Goal: Answer question/provide support

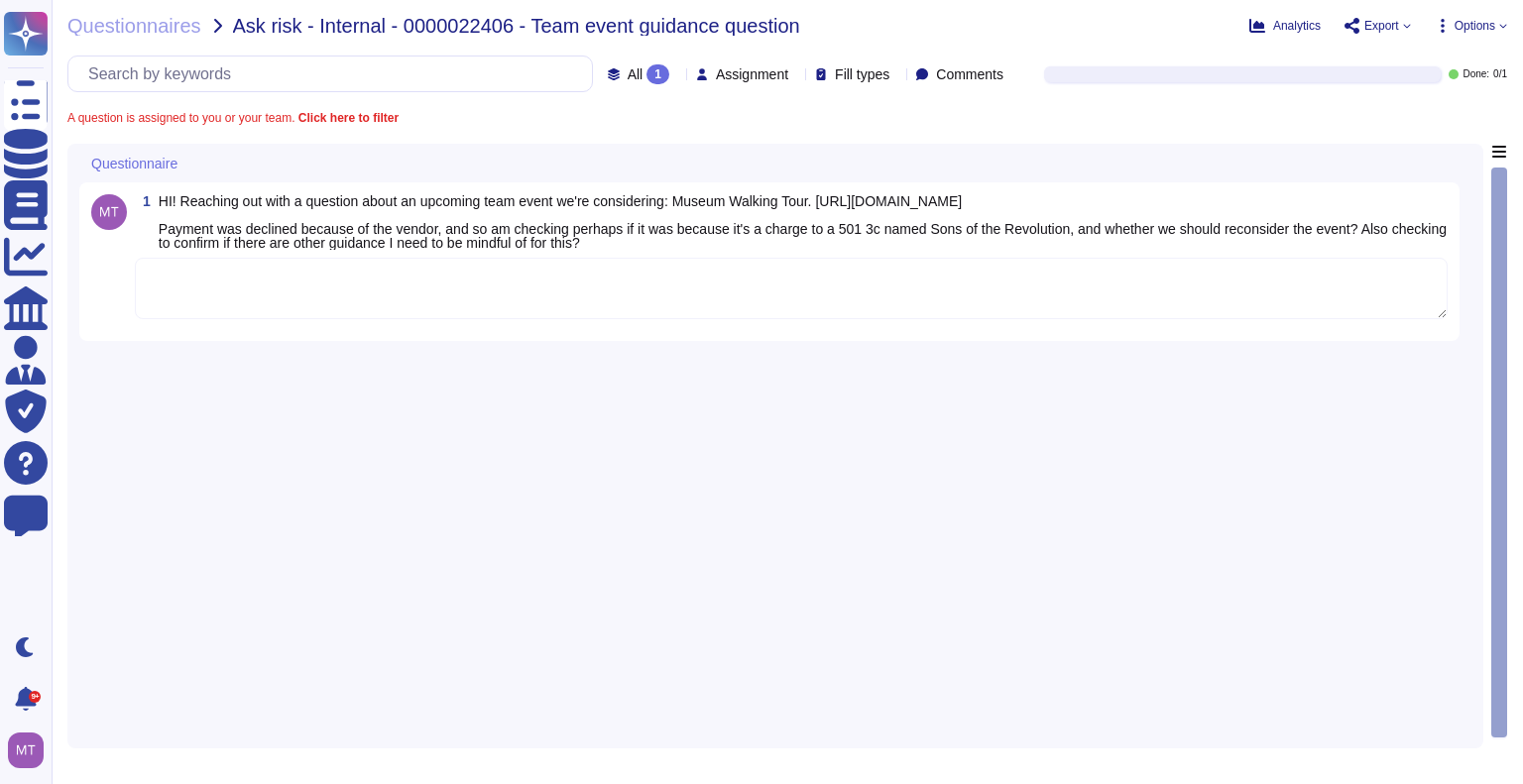
click at [708, 272] on textarea at bounding box center [791, 289] width 1313 height 62
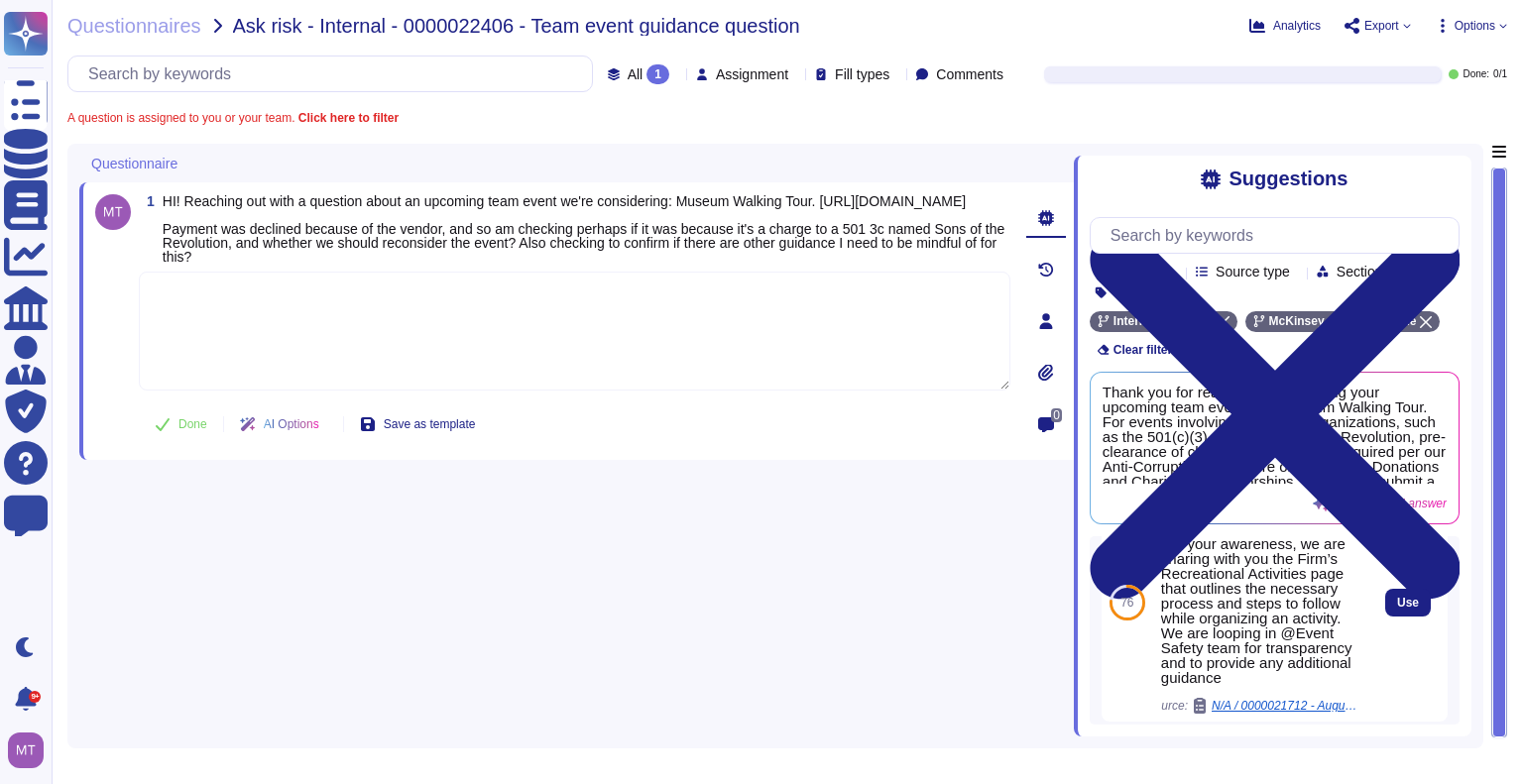
scroll to position [99, 0]
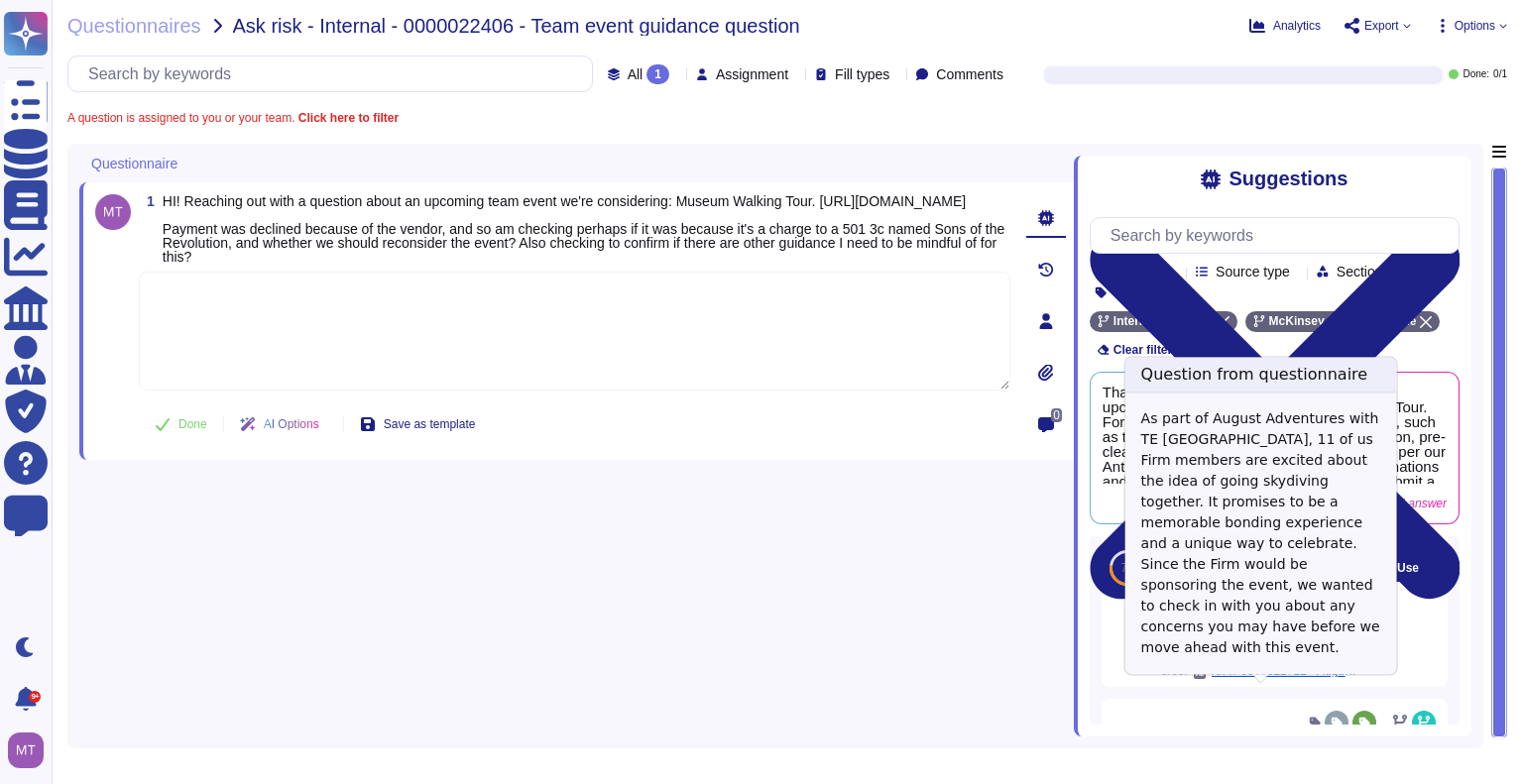
click at [1281, 677] on span "N/A / 0000021712 - August Adventures for TE Boston" at bounding box center [1286, 671] width 149 height 12
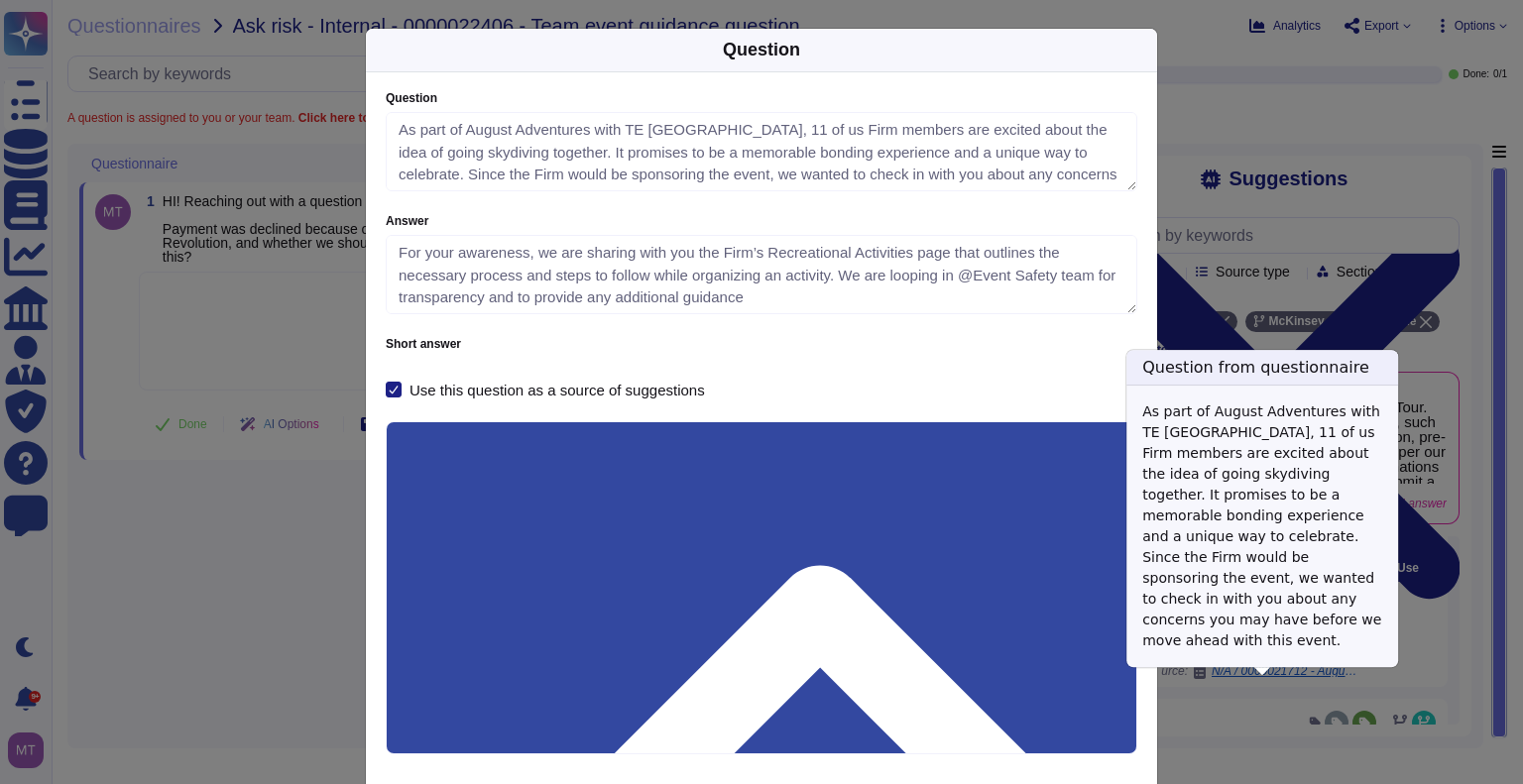
type textarea "As part of August Adventures with TE Boston, 11 of us Firm members are excited …"
type textarea "For your awareness, we are sharing with you the Firm’s Recreational Activities …"
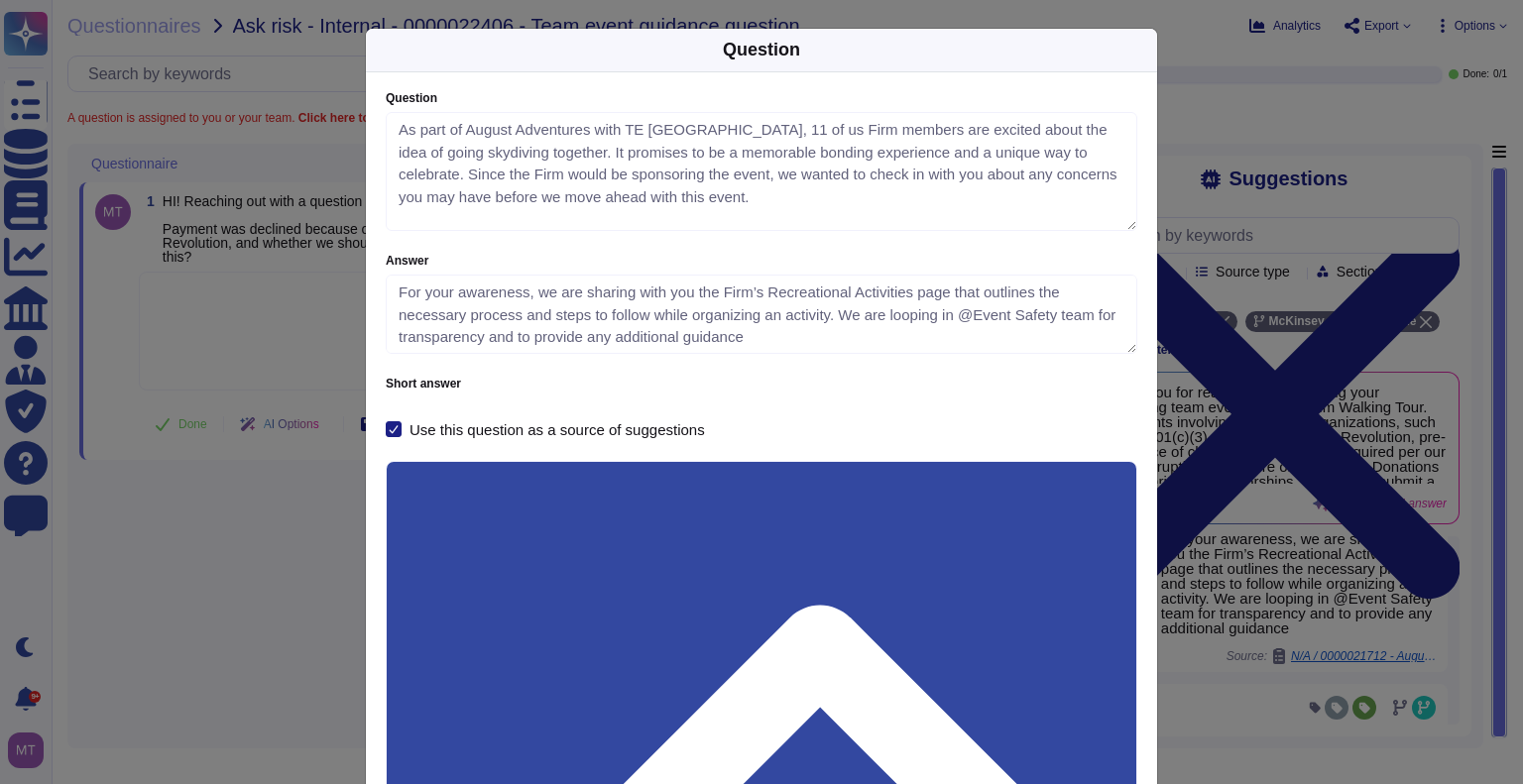
drag, startPoint x: 1128, startPoint y: 185, endPoint x: 1127, endPoint y: 225, distance: 40.0
click at [1127, 225] on textarea "As part of August Adventures with TE Boston, 11 of us Firm members are excited …" at bounding box center [762, 172] width 752 height 119
drag, startPoint x: 491, startPoint y: 560, endPoint x: 396, endPoint y: 561, distance: 95.0
click at [288, 609] on div "Question Question As part of August Adventures with TE Boston, 11 of us Firm me…" at bounding box center [762, 392] width 1523 height 784
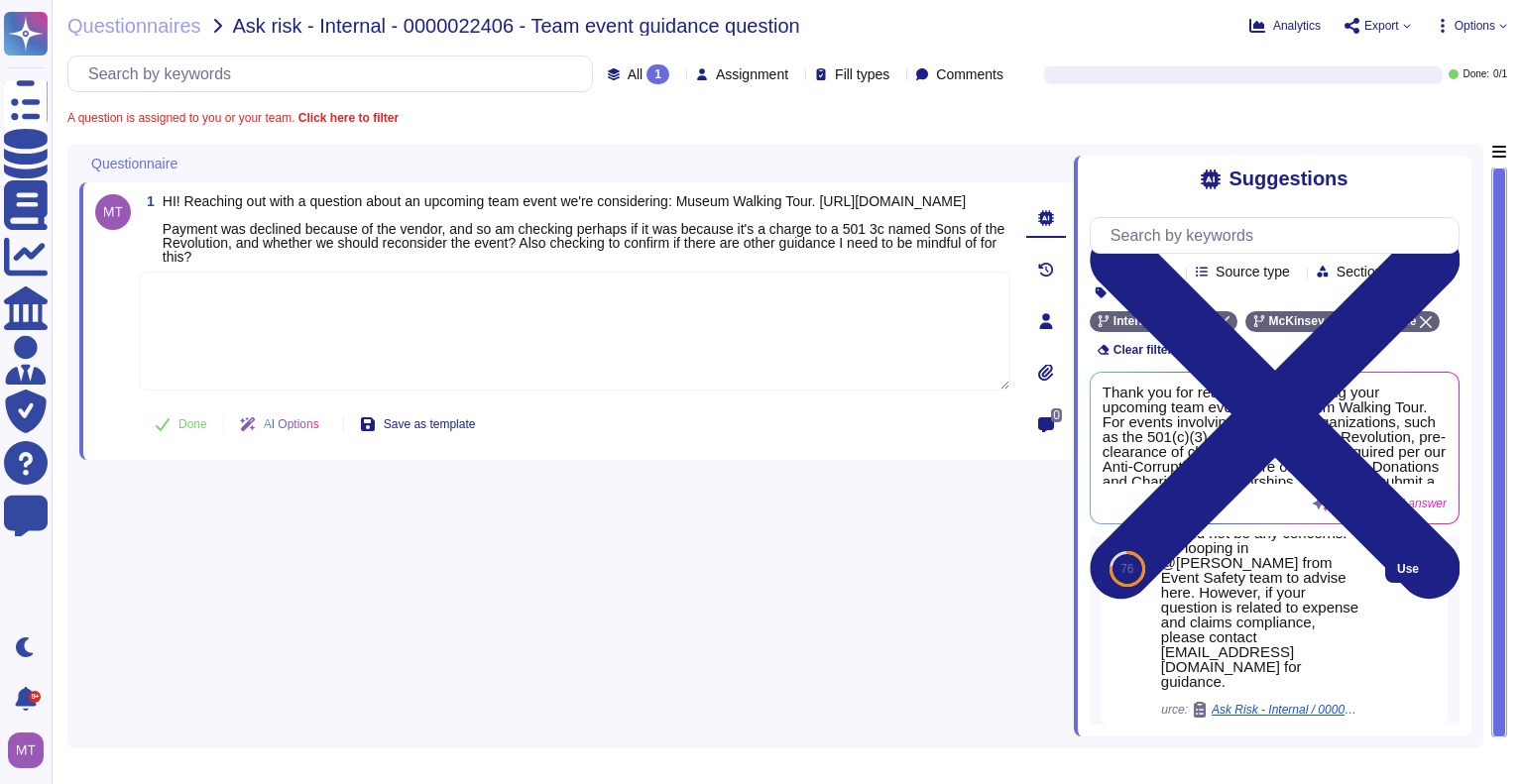
scroll to position [374, 0]
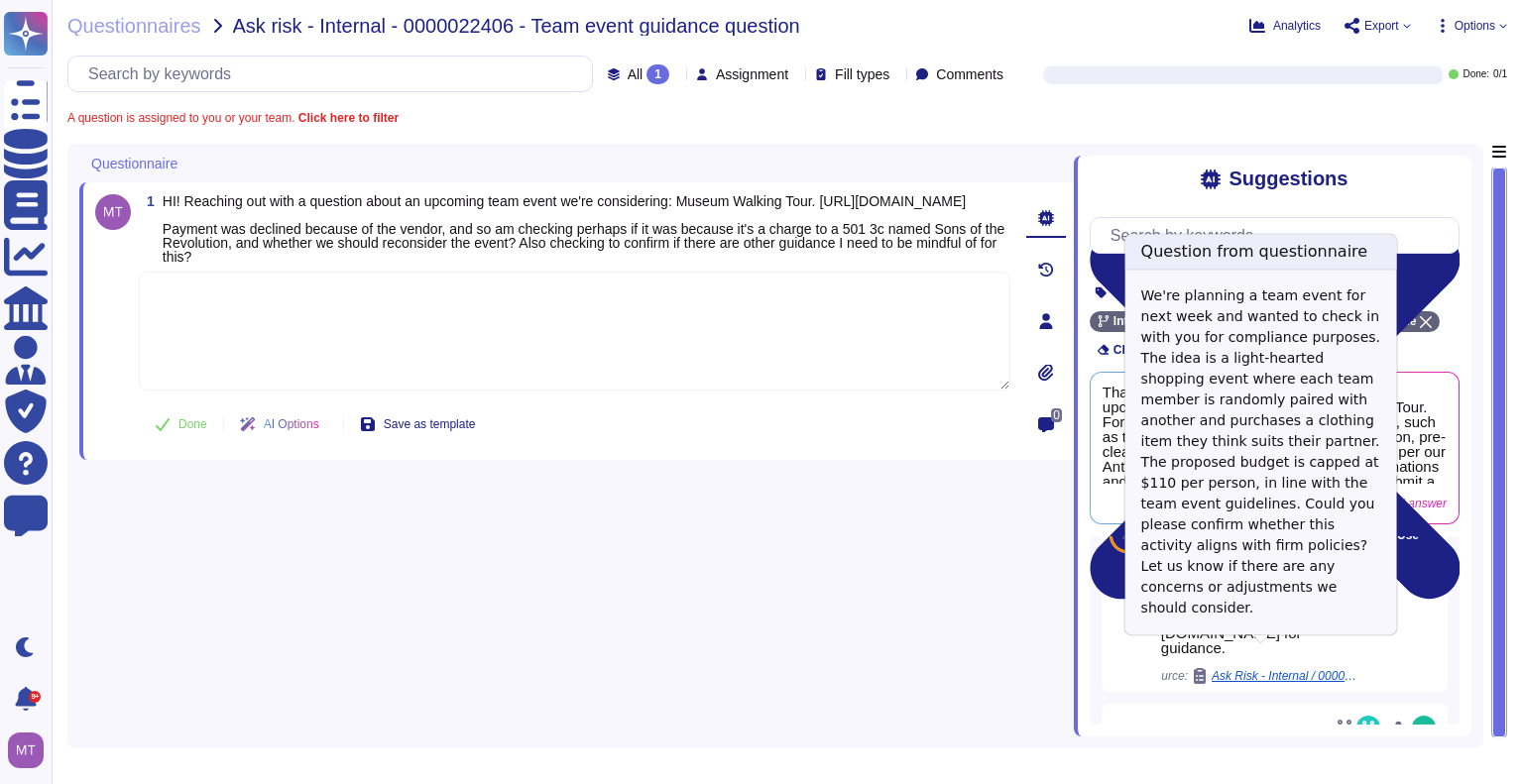
click at [1299, 670] on span "Ask Risk - Internal / 0000020473 - Question from Risk Portal user" at bounding box center [1286, 676] width 149 height 12
click at [1293, 670] on span "Ask Risk - Internal / 0000020473 - Question from Risk Portal user" at bounding box center [1286, 676] width 149 height 12
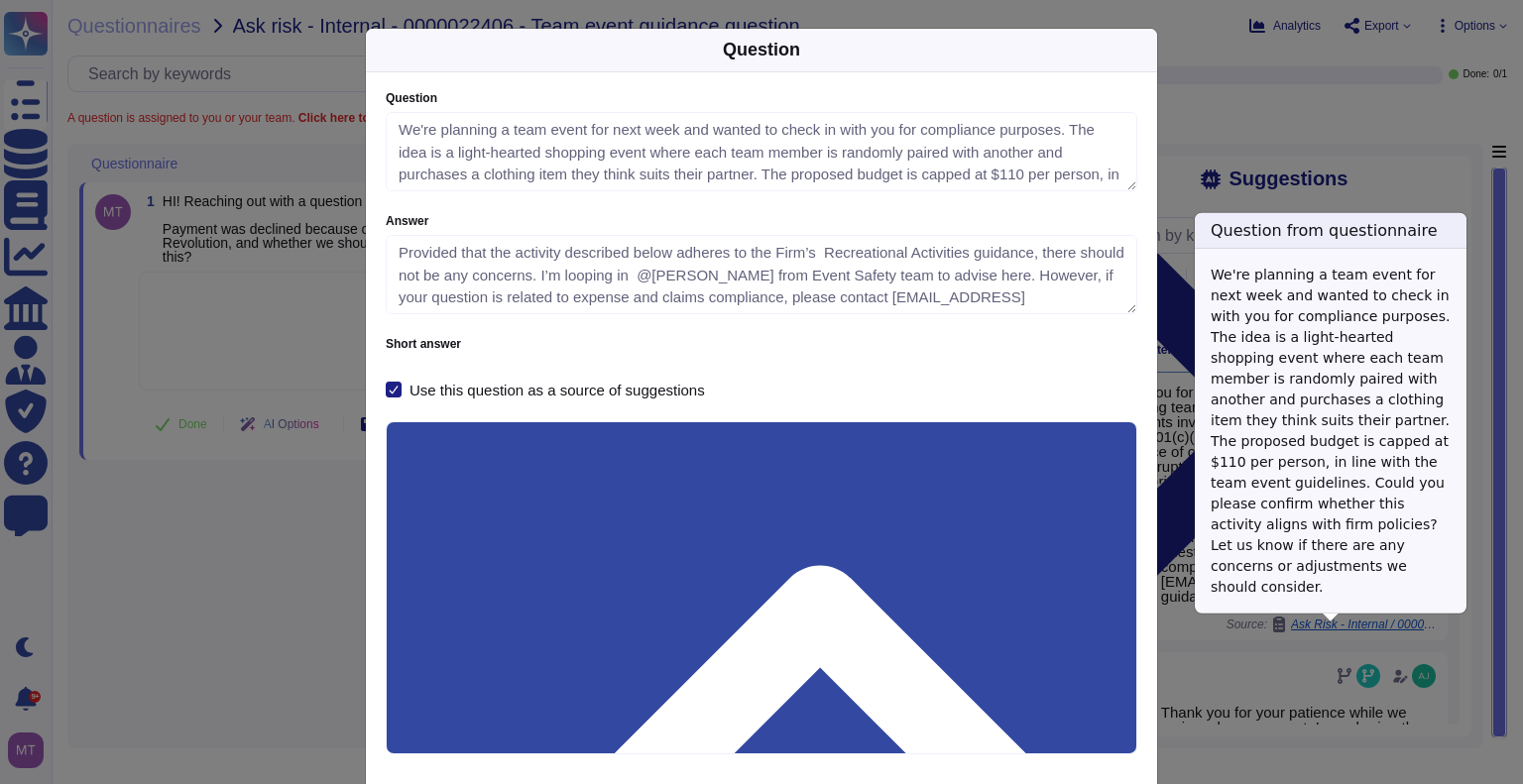
type textarea "We're planning a team event for next week and wanted to check in with you for c…"
type textarea "Provided that the activity described below adheres to the Firm’s Recreational A…"
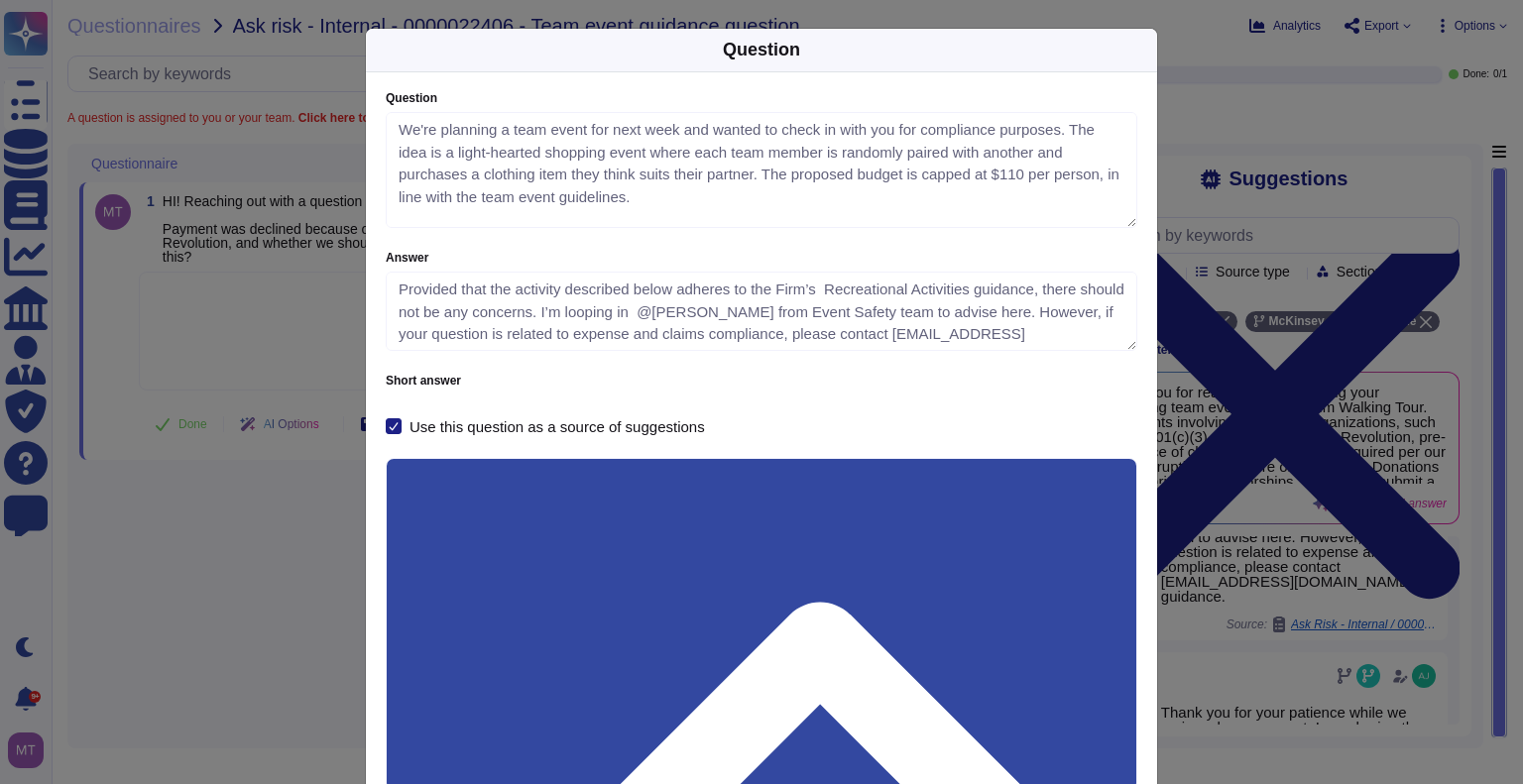
drag, startPoint x: 1123, startPoint y: 189, endPoint x: 1123, endPoint y: 225, distance: 36.0
click at [1123, 225] on textarea "We're planning a team event for next week and wanted to check in with you for c…" at bounding box center [762, 170] width 752 height 116
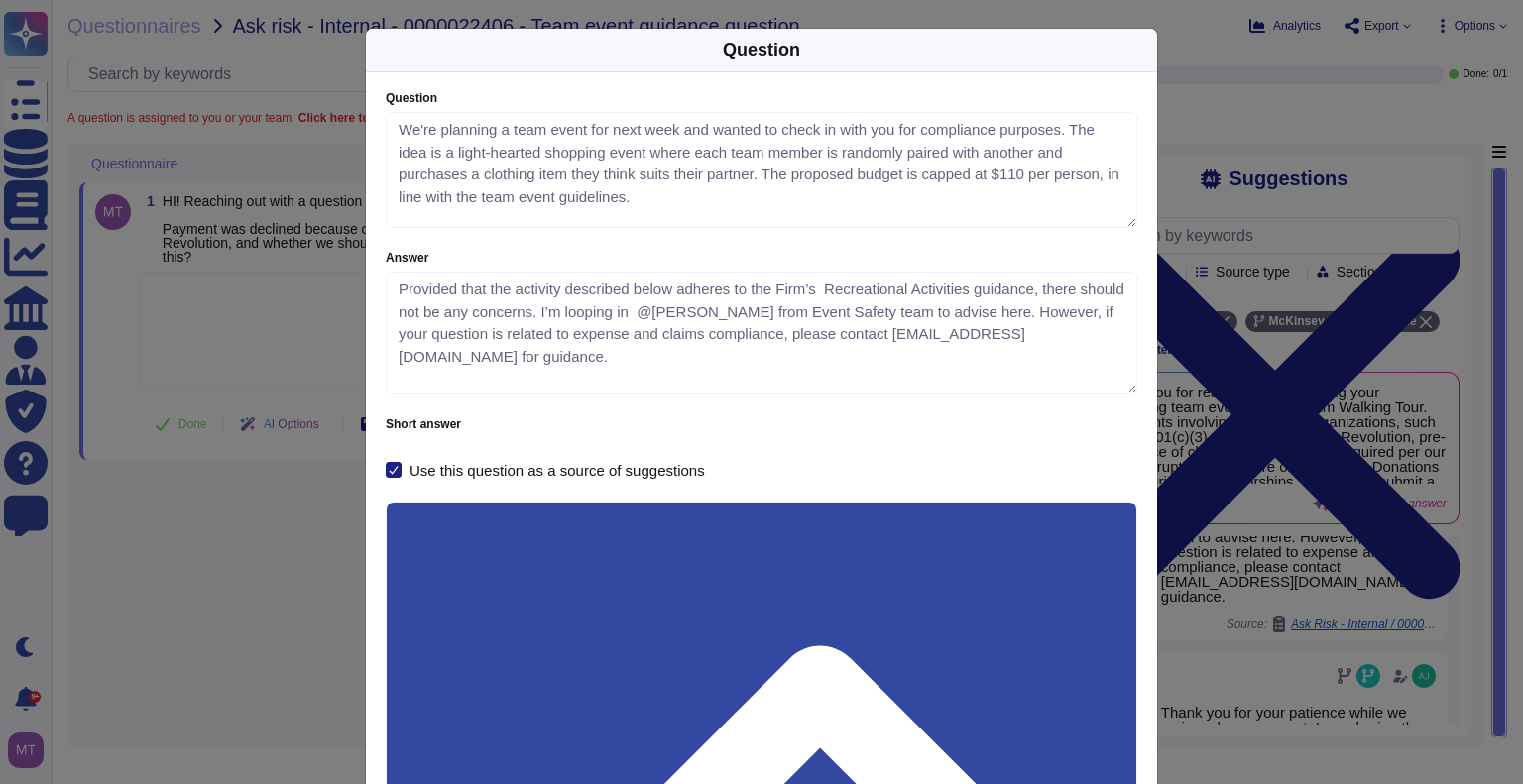
drag, startPoint x: 1122, startPoint y: 343, endPoint x: 1123, endPoint y: 387, distance: 44.0
click at [1123, 387] on textarea "Provided that the activity described below adheres to the Firm’s Recreational A…" at bounding box center [762, 333] width 752 height 123
drag, startPoint x: 468, startPoint y: 364, endPoint x: 359, endPoint y: 281, distance: 137.0
click at [366, 281] on div "Question We're planning a team event for next week and wanted to check in with …" at bounding box center [762, 463] width 791 height 782
drag, startPoint x: 489, startPoint y: 612, endPoint x: 361, endPoint y: 588, distance: 130.2
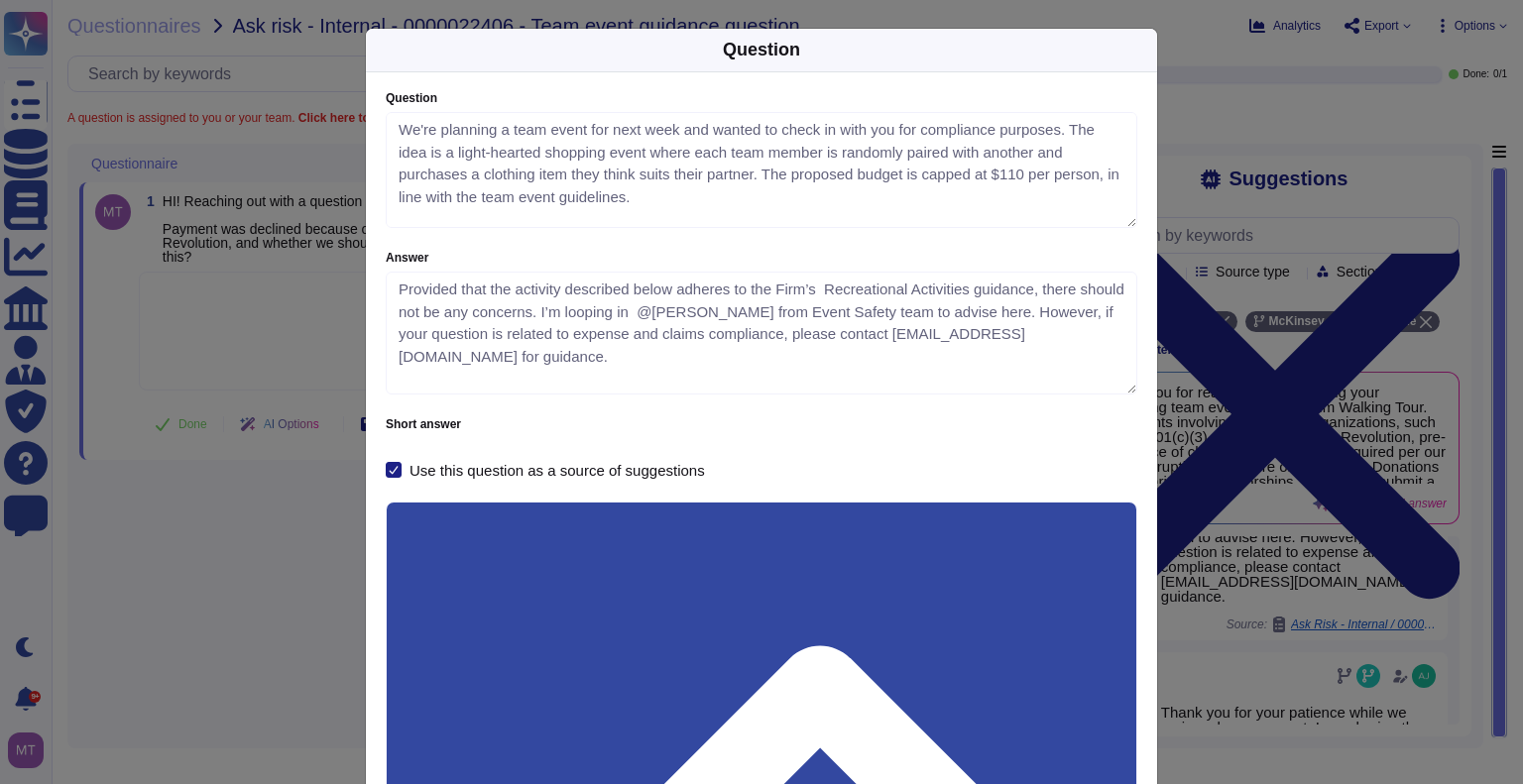
click at [366, 588] on div "Question We're planning a team event for next week and wanted to check in with …" at bounding box center [762, 463] width 791 height 782
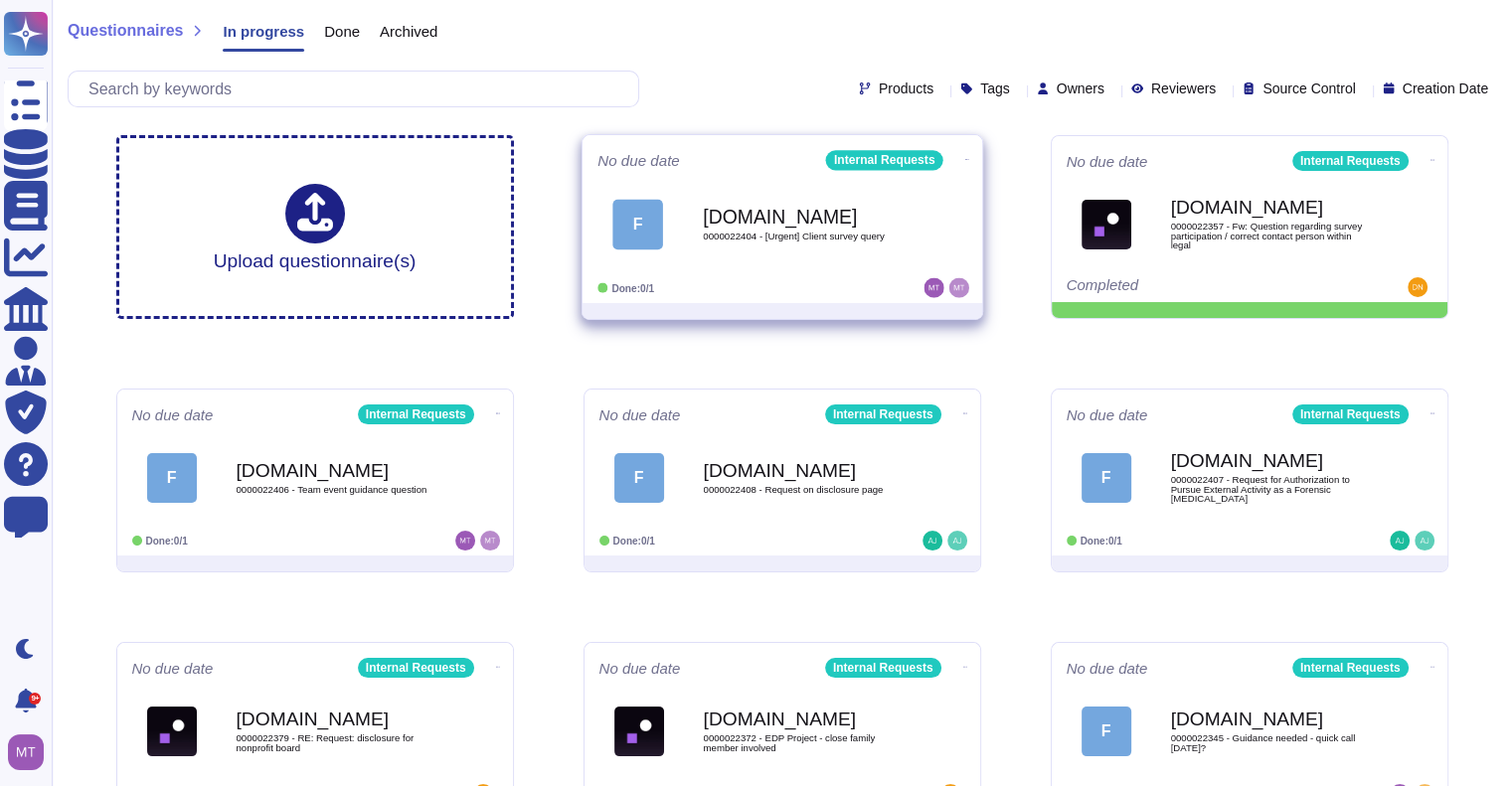
click at [843, 246] on div "[DOMAIN_NAME] 0000022404 - [Urgent] Client survey query" at bounding box center [803, 224] width 201 height 81
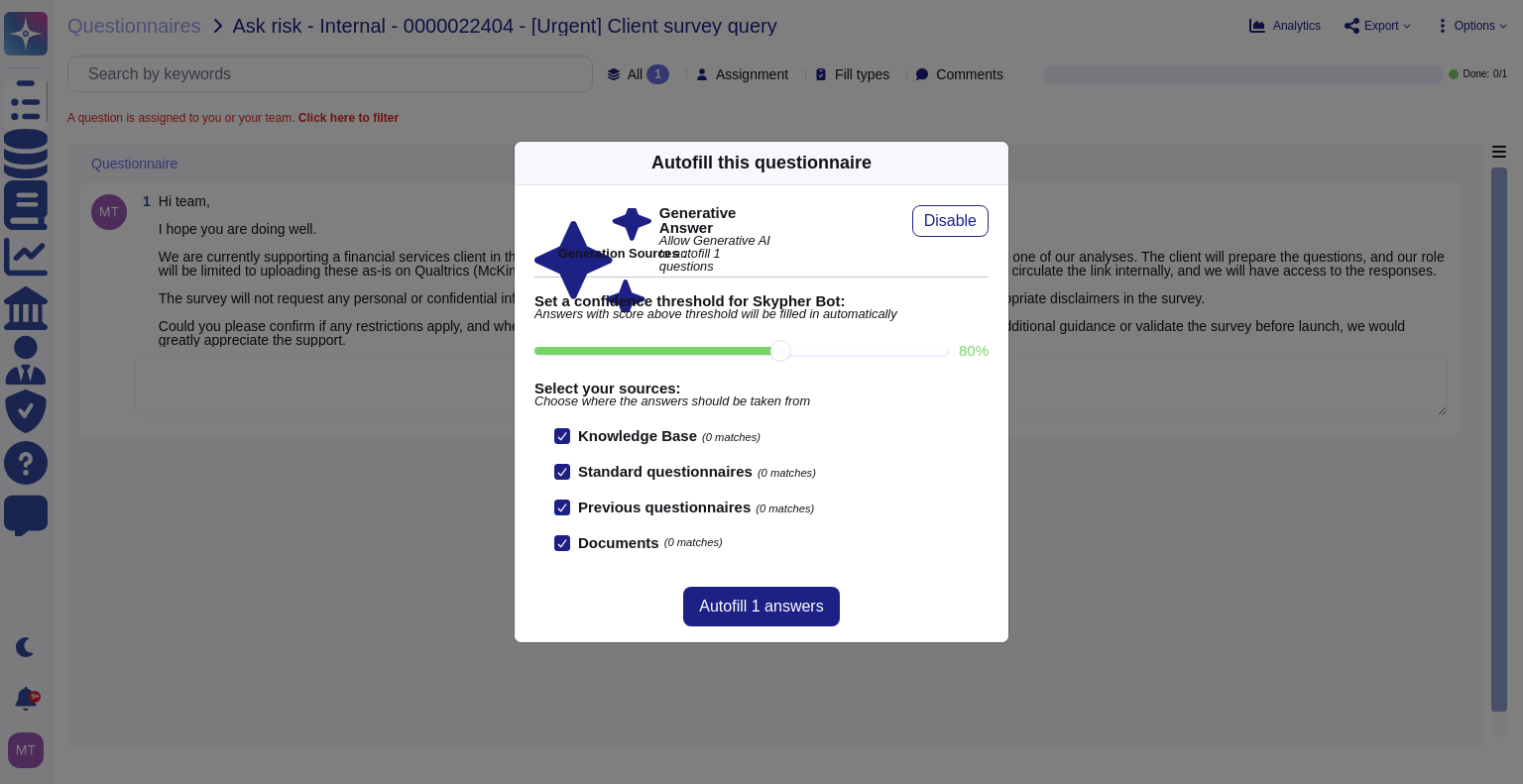
click at [997, 226] on icon at bounding box center [1187, 417] width 381 height 381
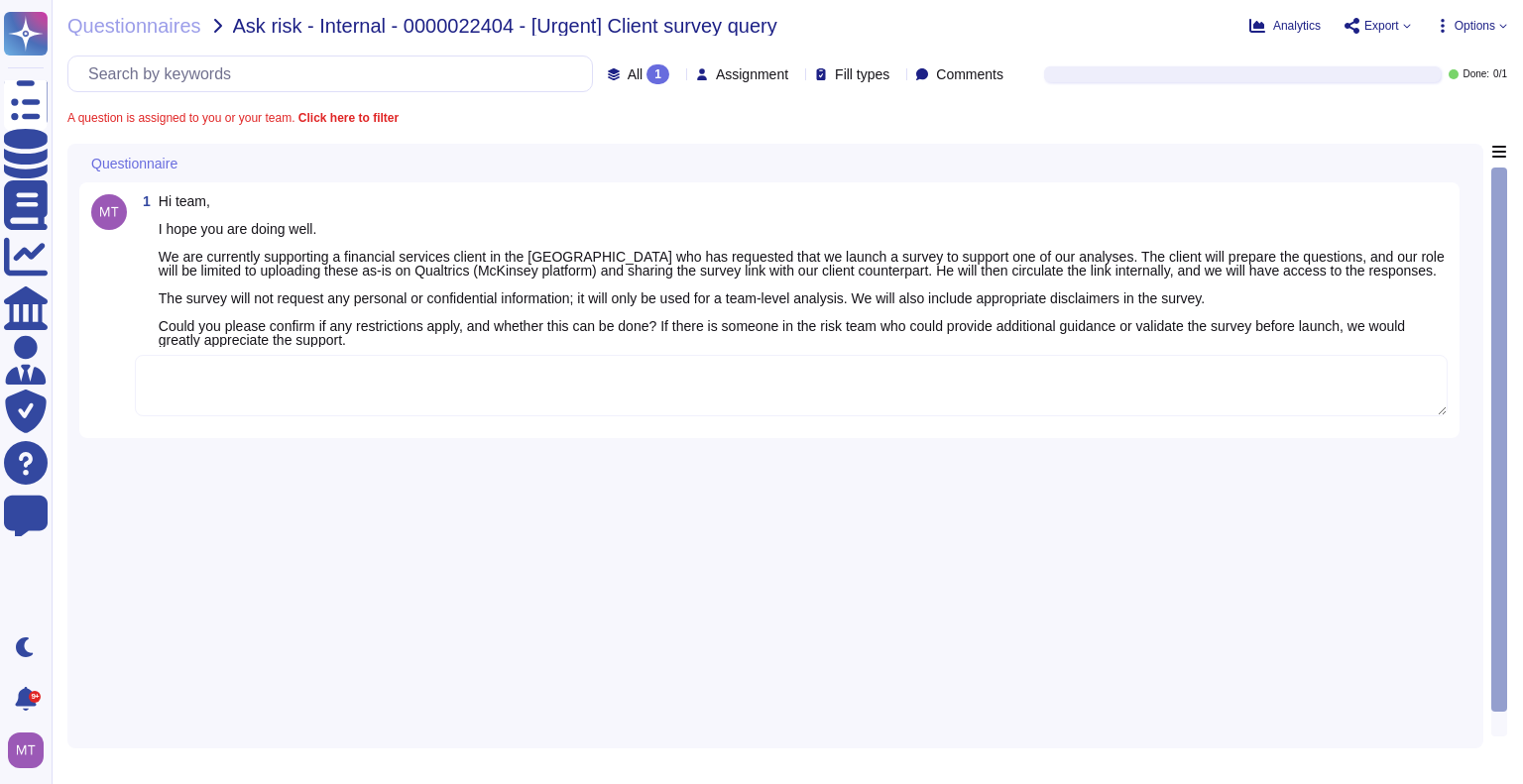
click at [445, 378] on textarea at bounding box center [791, 386] width 1313 height 62
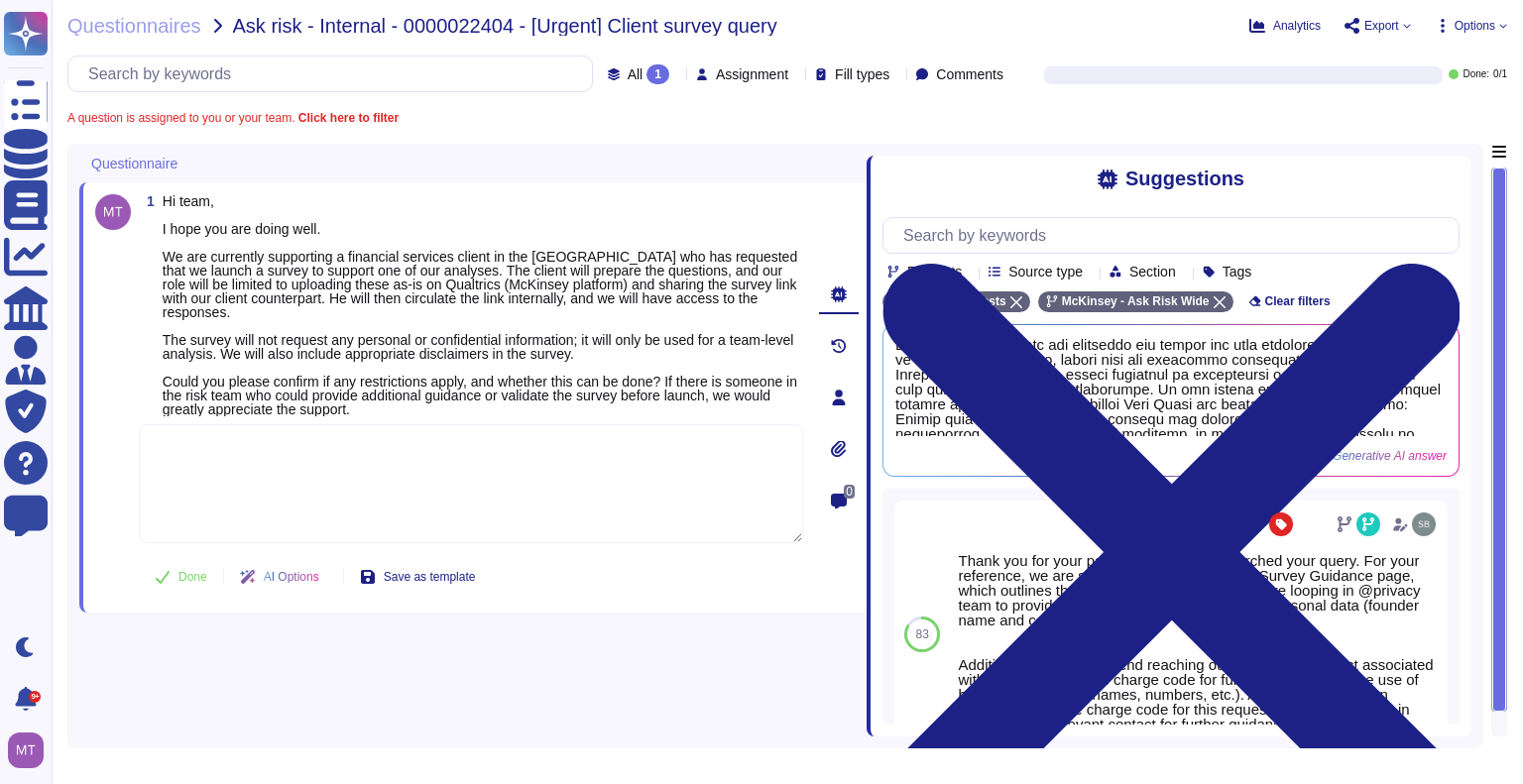
drag, startPoint x: 1075, startPoint y: 491, endPoint x: 869, endPoint y: 479, distance: 206.3
click at [866, 485] on span at bounding box center [867, 440] width 8 height 592
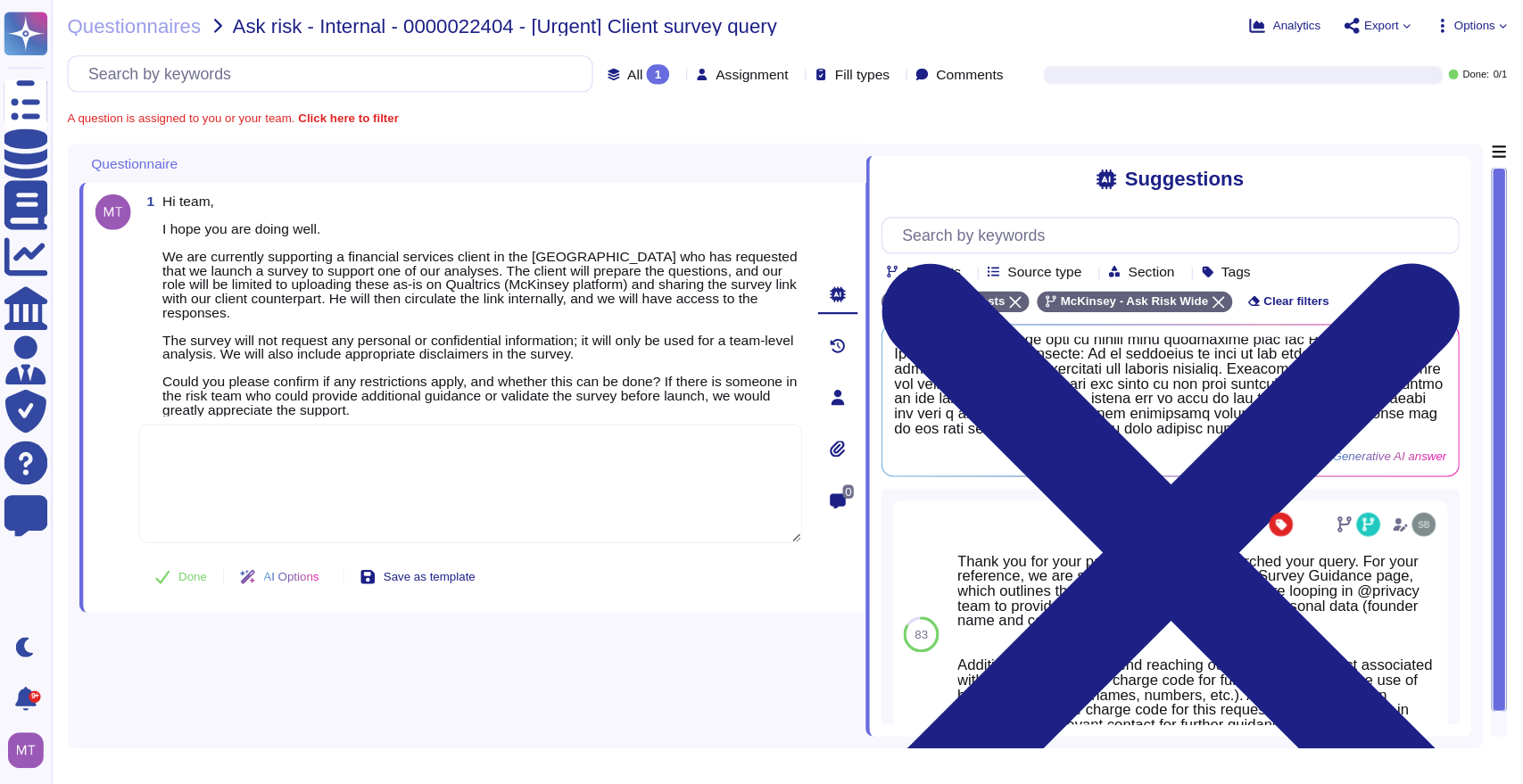
scroll to position [153, 0]
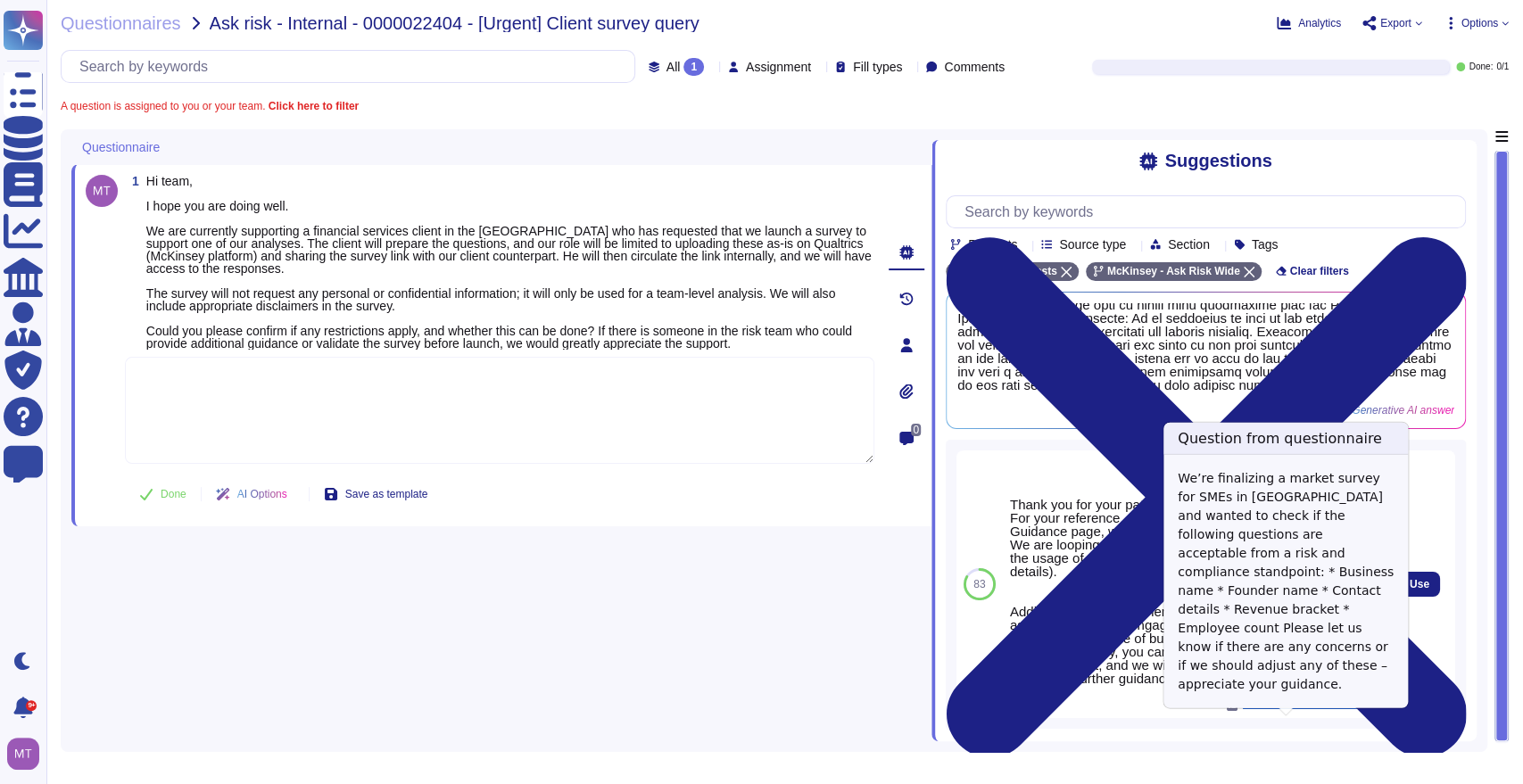
click at [1276, 705] on span "Ask Risk - Internal / 0000018034 - Clarification on Survey Questions – Risk Rev…" at bounding box center [1310, 704] width 134 height 11
click at [1264, 705] on span "Ask Risk - Internal / 0000018034 - Clarification on Survey Questions – Risk Rev…" at bounding box center [1310, 704] width 134 height 11
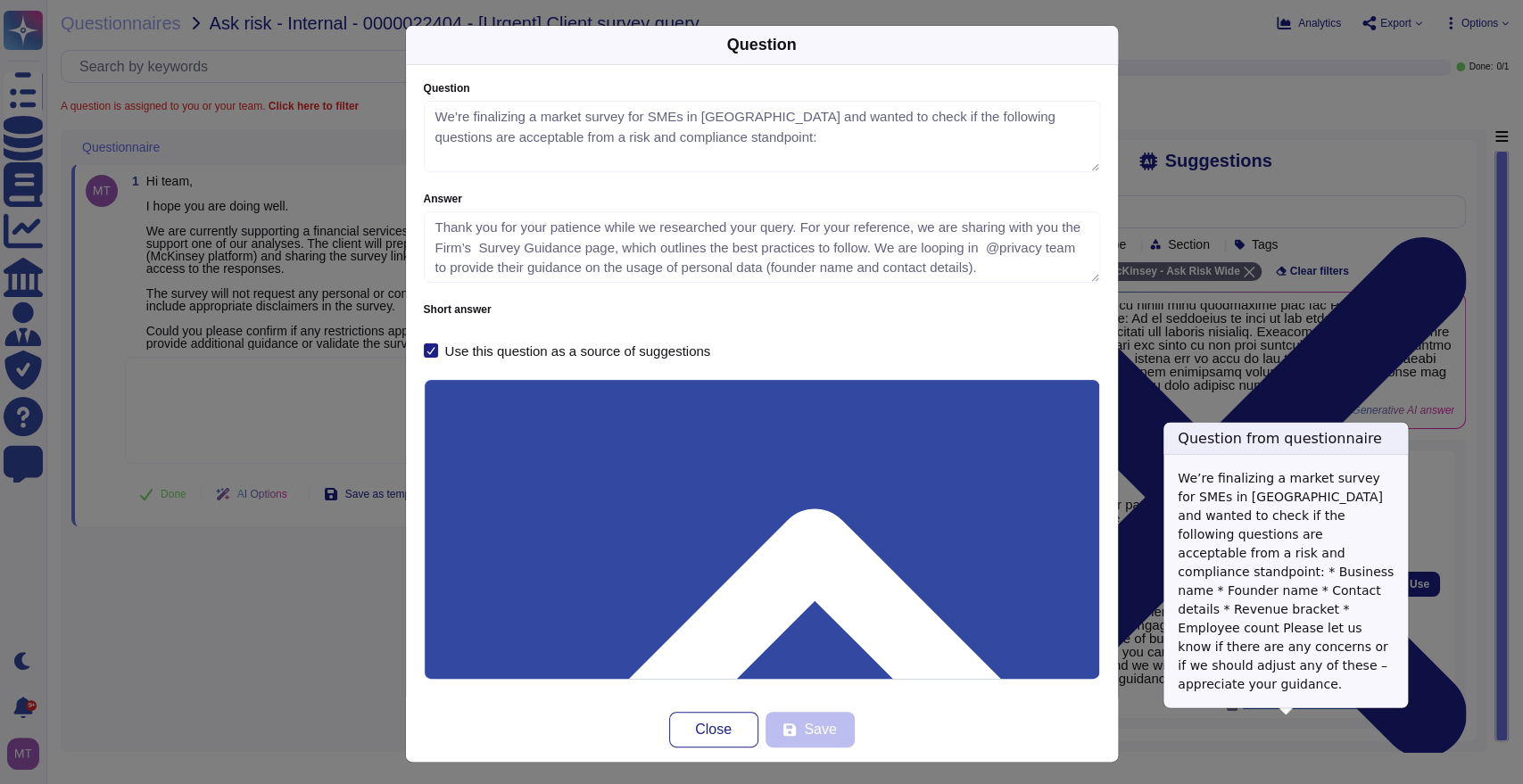
type textarea "We’re finalizing a market survey for SMEs in [GEOGRAPHIC_DATA] and wanted to ch…"
type textarea "Thank you for your patience while we researched your query. For your reference,…"
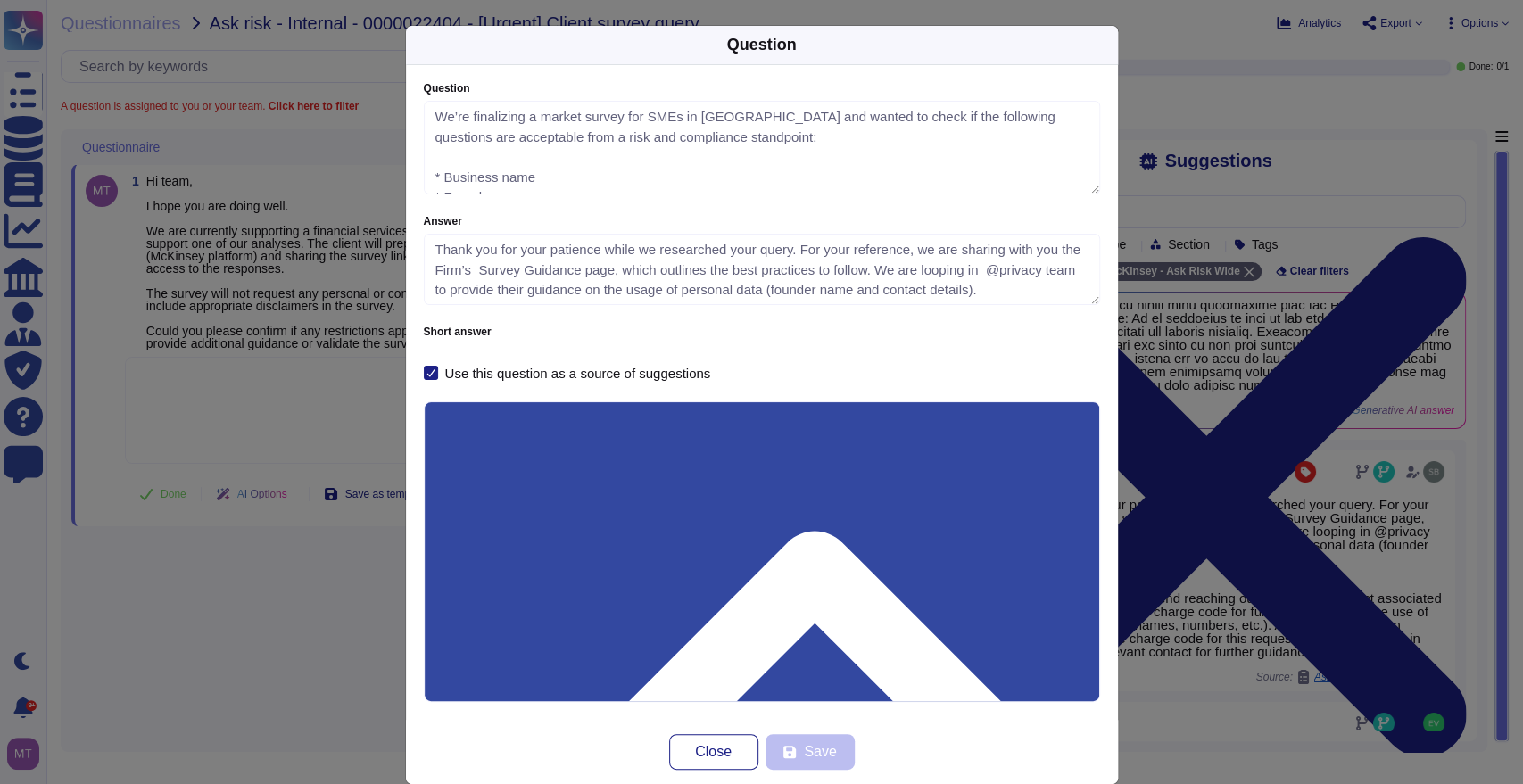
drag, startPoint x: 1084, startPoint y: 176, endPoint x: 1103, endPoint y: 191, distance: 24.2
click at [1103, 191] on div "Question We’re finalizing a market survey for SMEs in [GEOGRAPHIC_DATA] and wan…" at bounding box center [761, 392] width 712 height 655
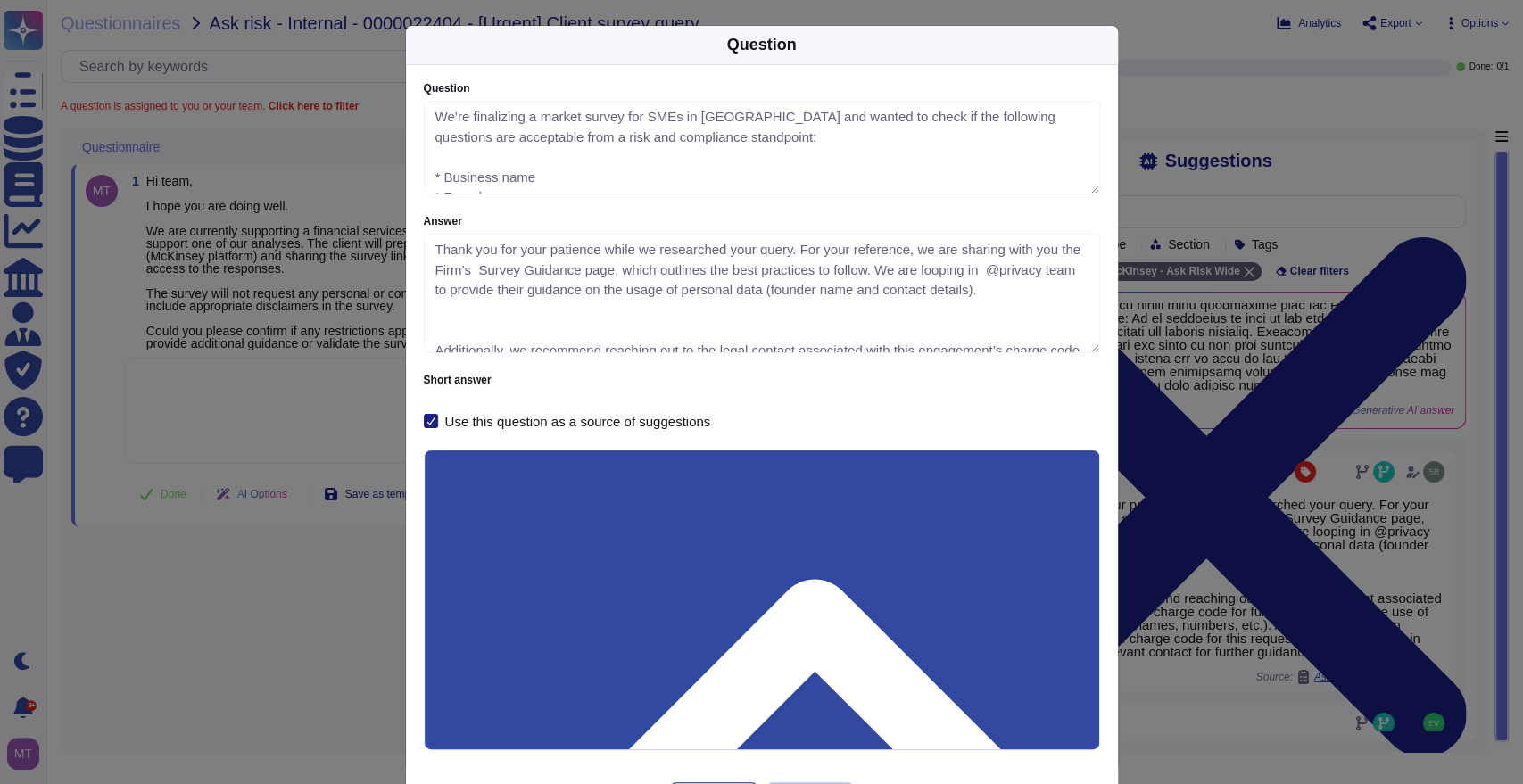
drag, startPoint x: 1075, startPoint y: 303, endPoint x: 1076, endPoint y: 350, distance: 47.0
click at [1076, 350] on textarea "Thank you for your patience while we researched your query. For your reference,…" at bounding box center [761, 294] width 676 height 120
drag, startPoint x: 517, startPoint y: 544, endPoint x: 401, endPoint y: 546, distance: 116.0
click at [406, 546] on div "Question We’re finalizing a market survey for SMEs in [GEOGRAPHIC_DATA] and wan…" at bounding box center [761, 416] width 712 height 703
click at [342, 602] on div "Question Question We’re finalizing a market survey for SMEs in [GEOGRAPHIC_DATA…" at bounding box center [761, 392] width 1523 height 784
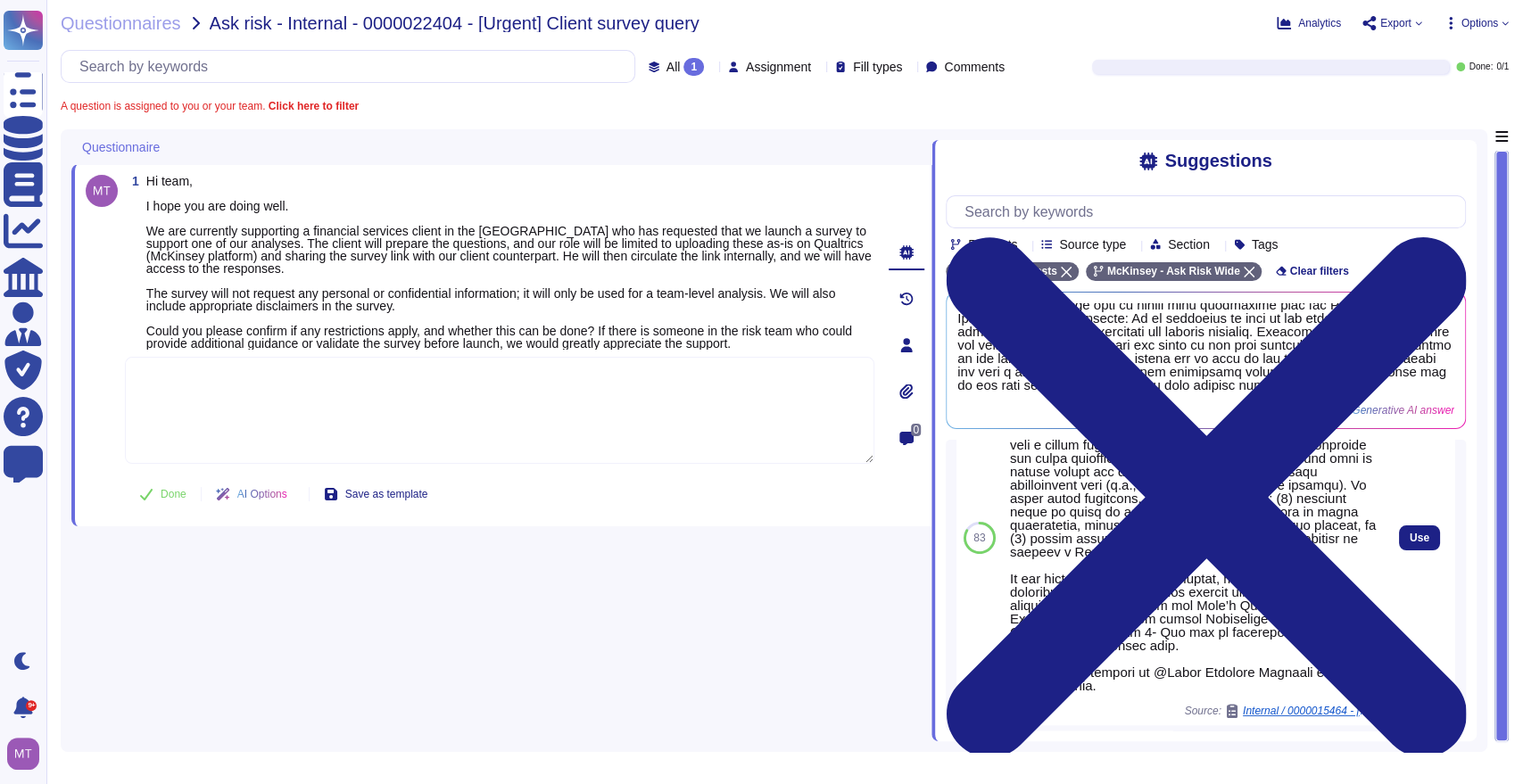
scroll to position [396, 0]
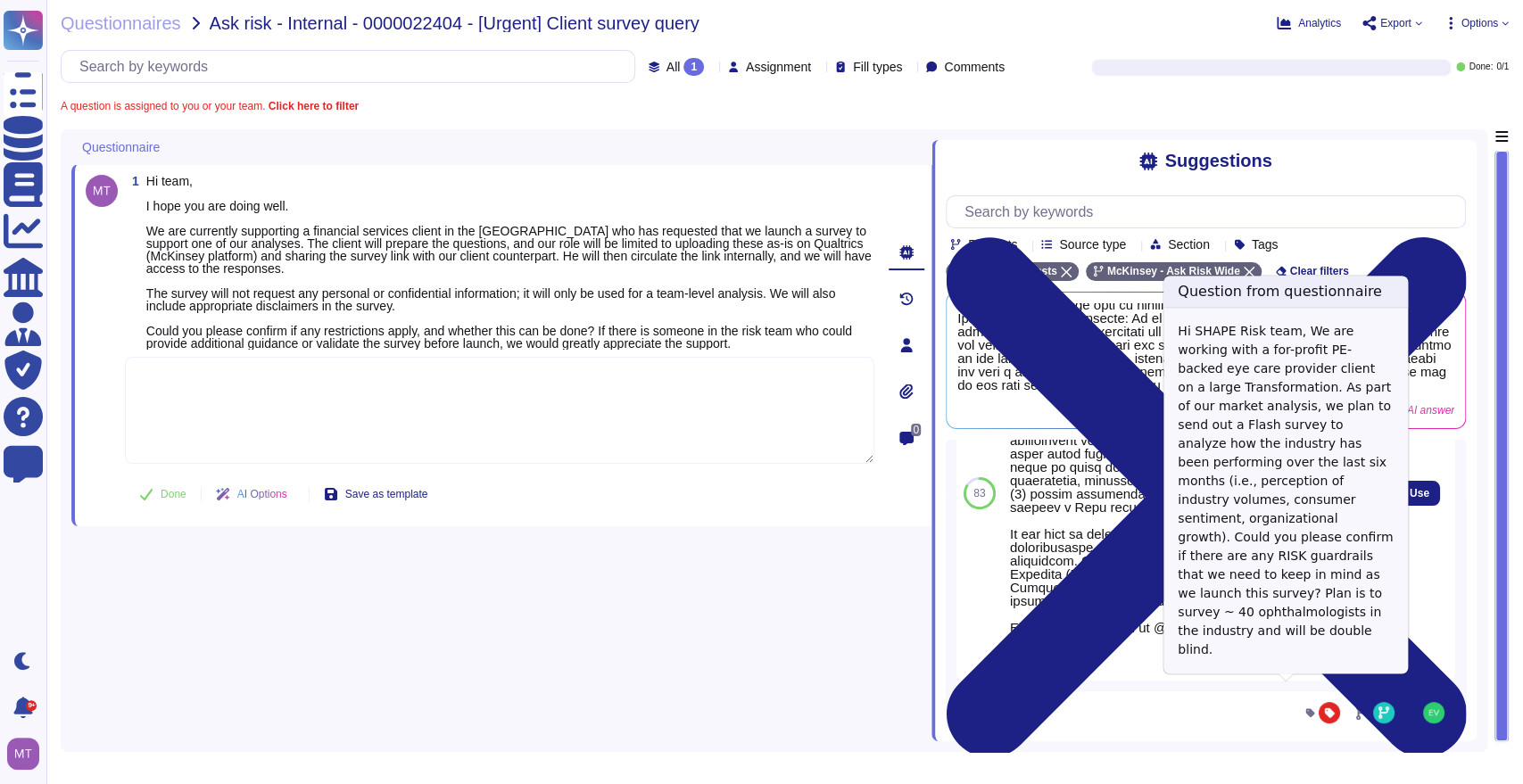
click at [1294, 671] on span "Internal / 0000015464 - [SHaPE Provider] Risk guardrails to launch market survey" at bounding box center [1310, 666] width 134 height 11
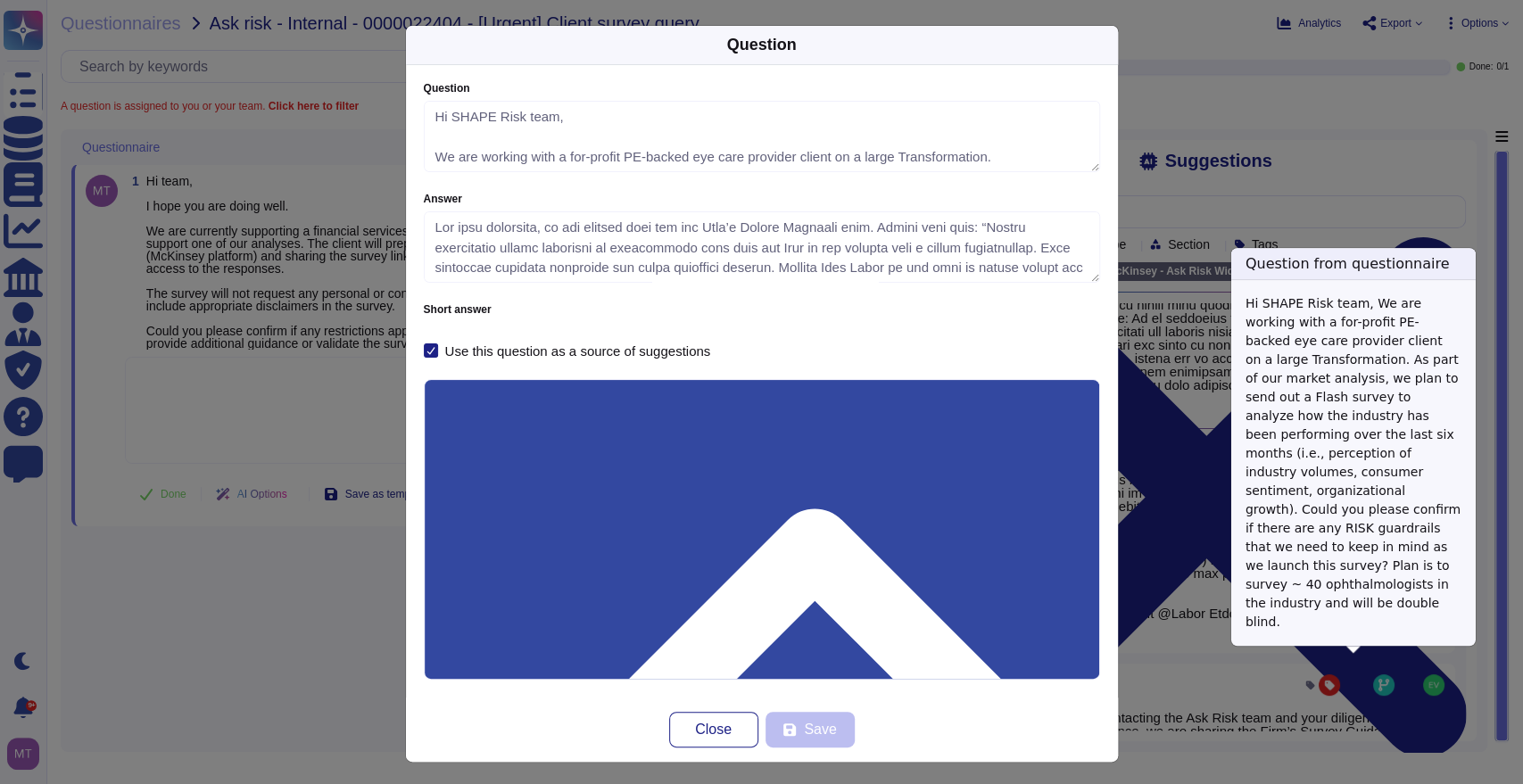
type textarea "Hi SHAPE Risk team, We are working with a for-profit PE-backed eye care provide…"
type textarea "Lor ipsu dolorsita, co adi elitsed doei tem inc Utla’e Dolore Magnaali enim. Ad…"
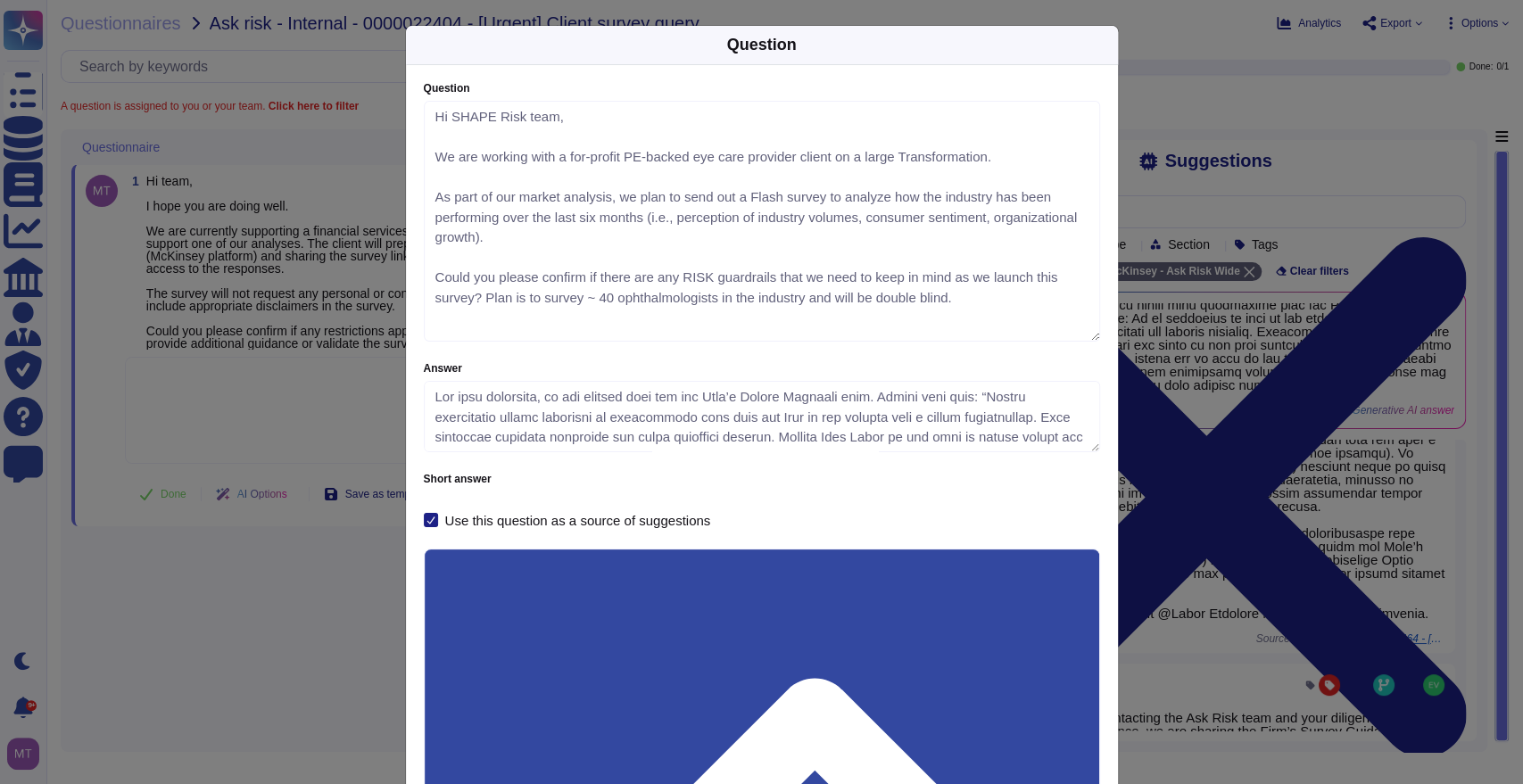
drag, startPoint x: 1086, startPoint y: 166, endPoint x: 1067, endPoint y: 336, distance: 171.1
click at [1067, 336] on textarea "Hi SHAPE Risk team, We are working with a for-profit PE-backed eye care provide…" at bounding box center [761, 221] width 676 height 241
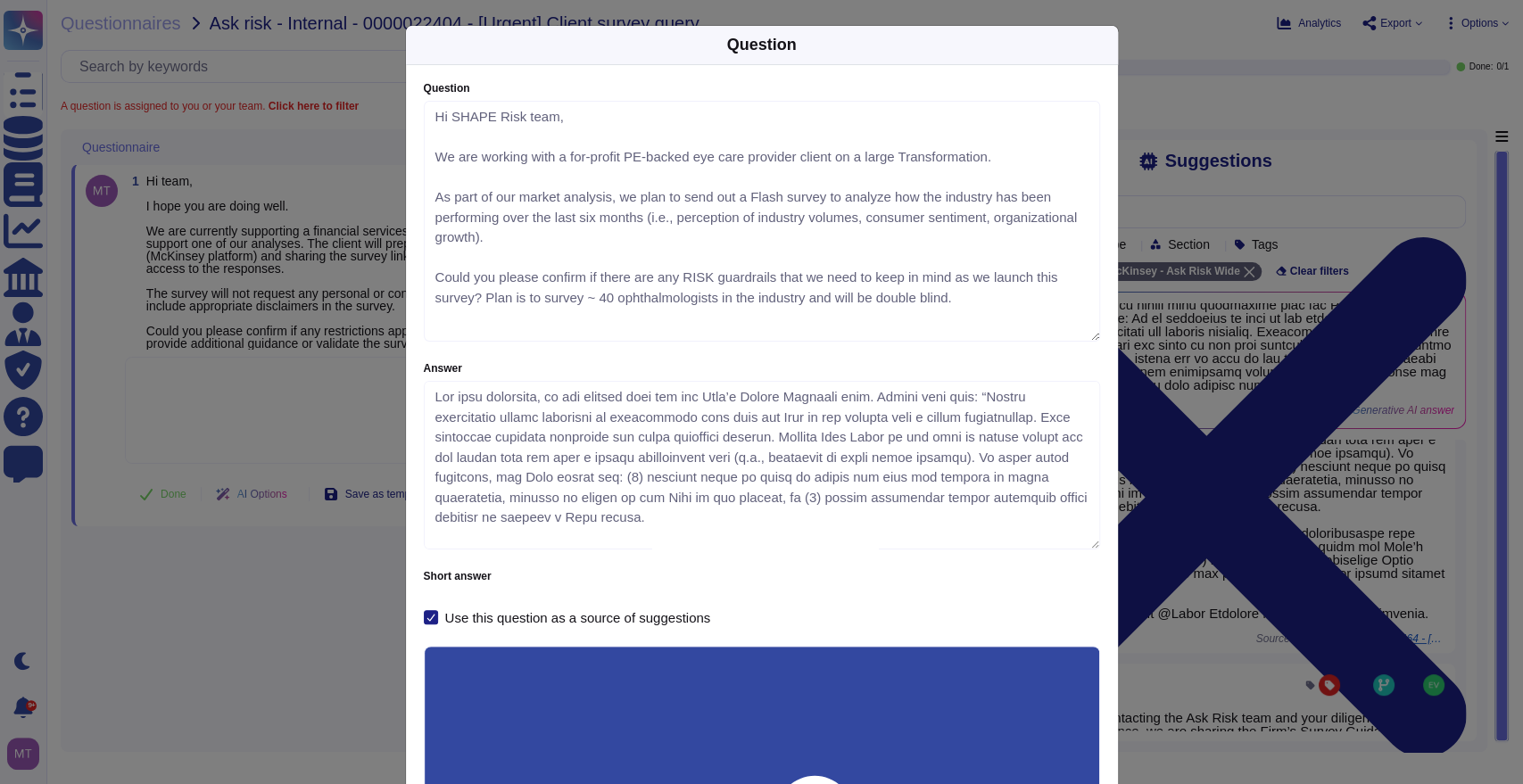
drag, startPoint x: 1077, startPoint y: 446, endPoint x: 1078, endPoint y: 543, distance: 97.0
click at [1078, 543] on textarea "Answer" at bounding box center [761, 464] width 676 height 169
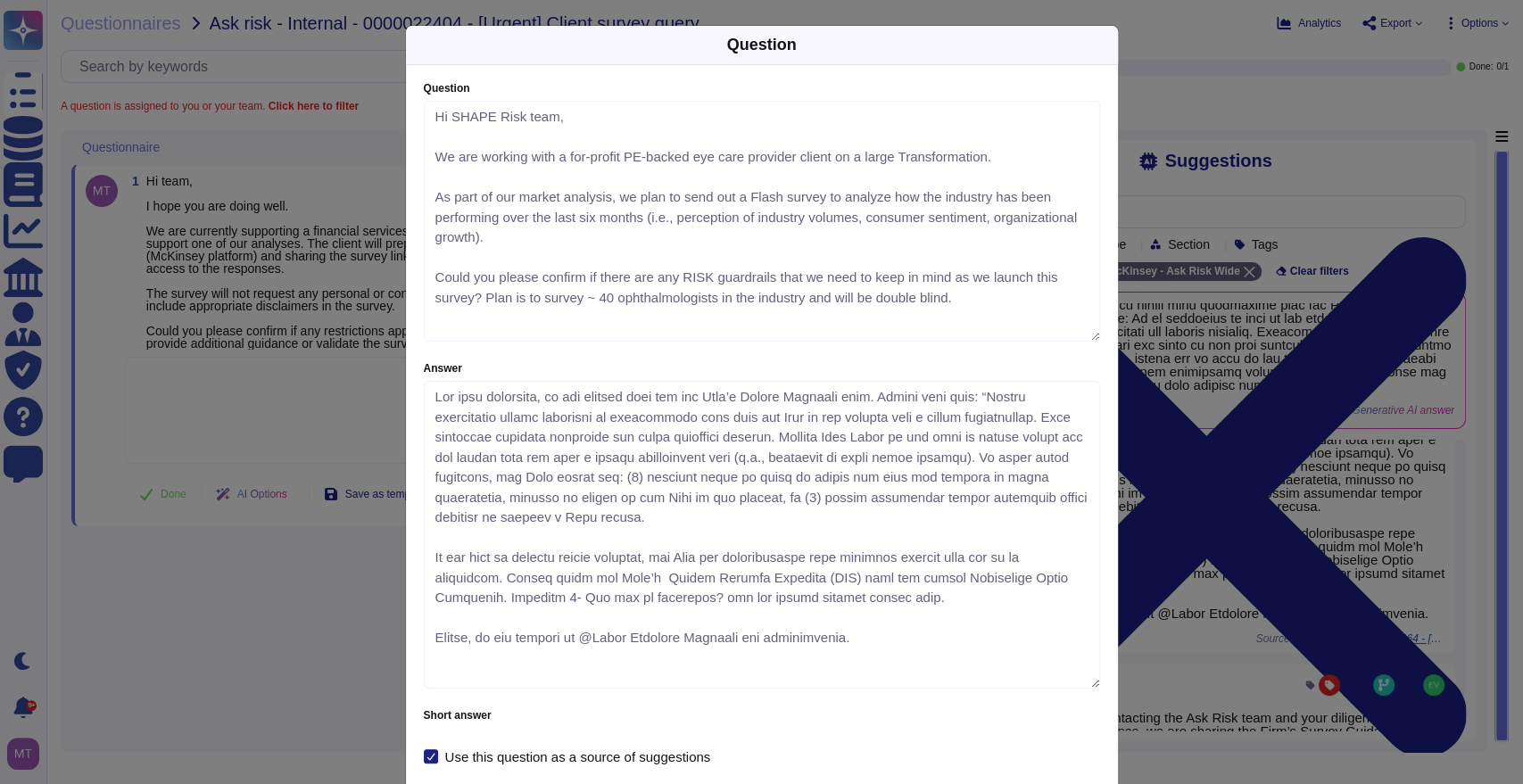
drag, startPoint x: 1085, startPoint y: 545, endPoint x: 1089, endPoint y: 684, distance: 139.1
click at [1089, 684] on textarea "Answer" at bounding box center [761, 534] width 676 height 308
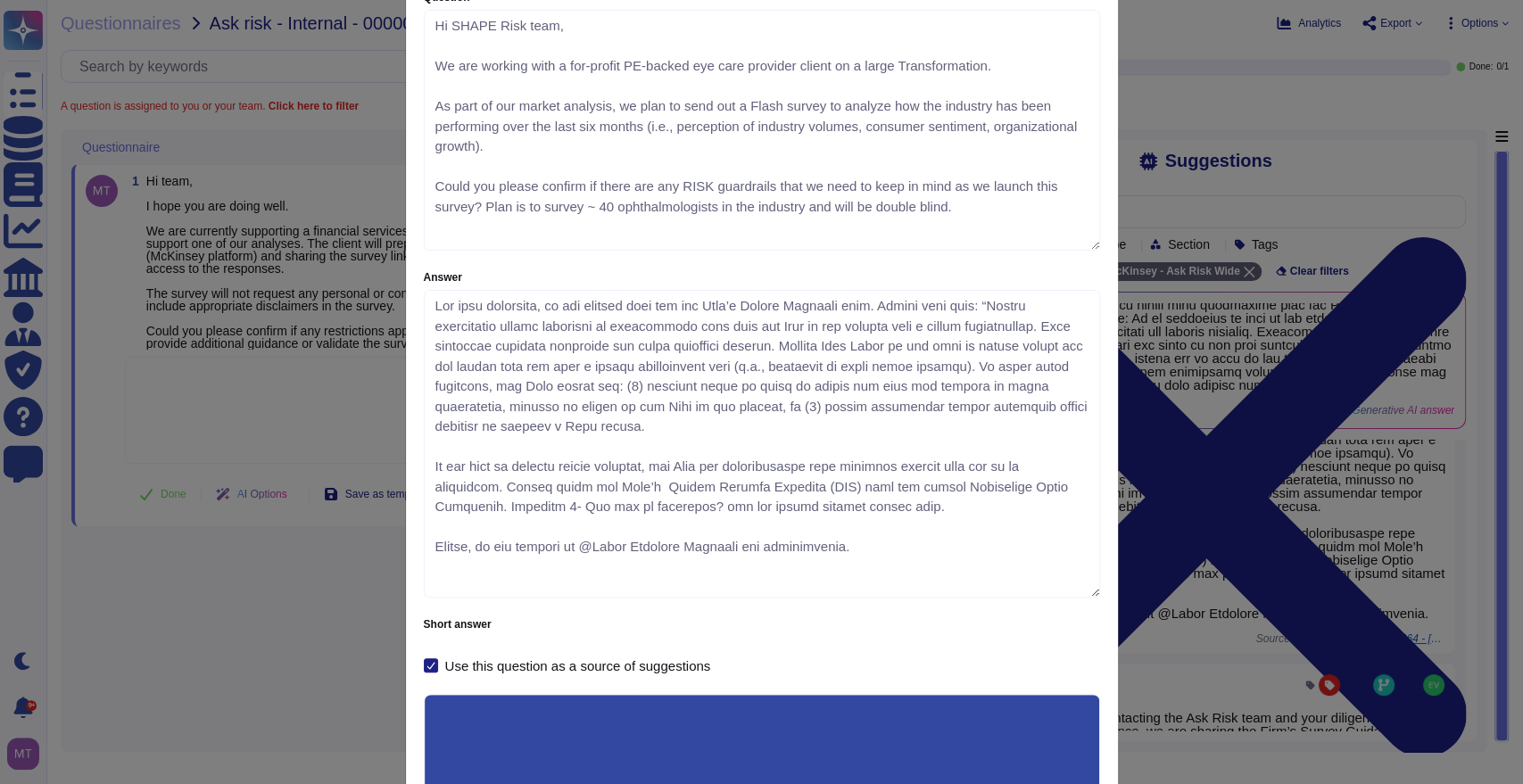
scroll to position [198, 0]
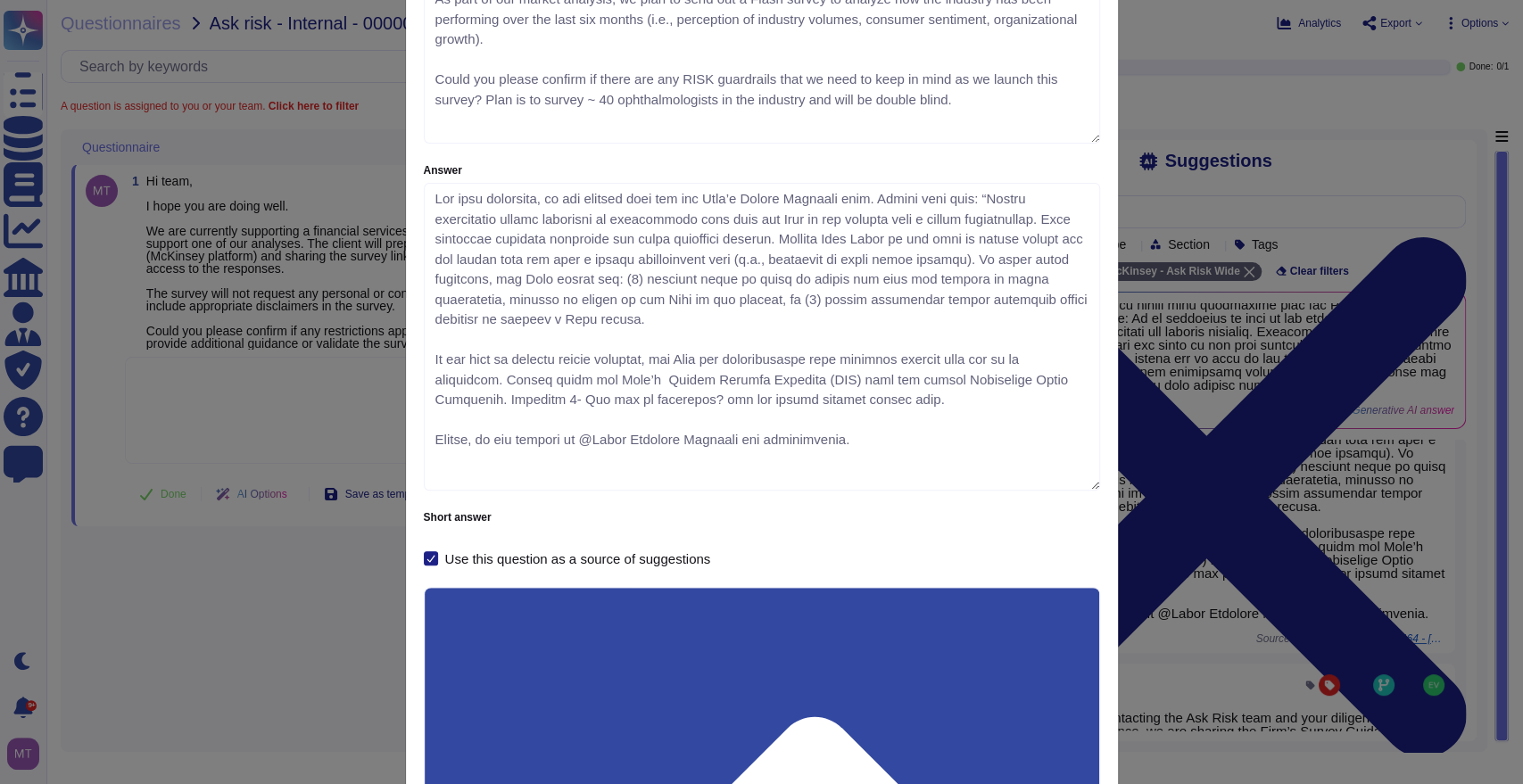
drag, startPoint x: 518, startPoint y: 680, endPoint x: 420, endPoint y: 682, distance: 98.0
